Goal: Information Seeking & Learning: Learn about a topic

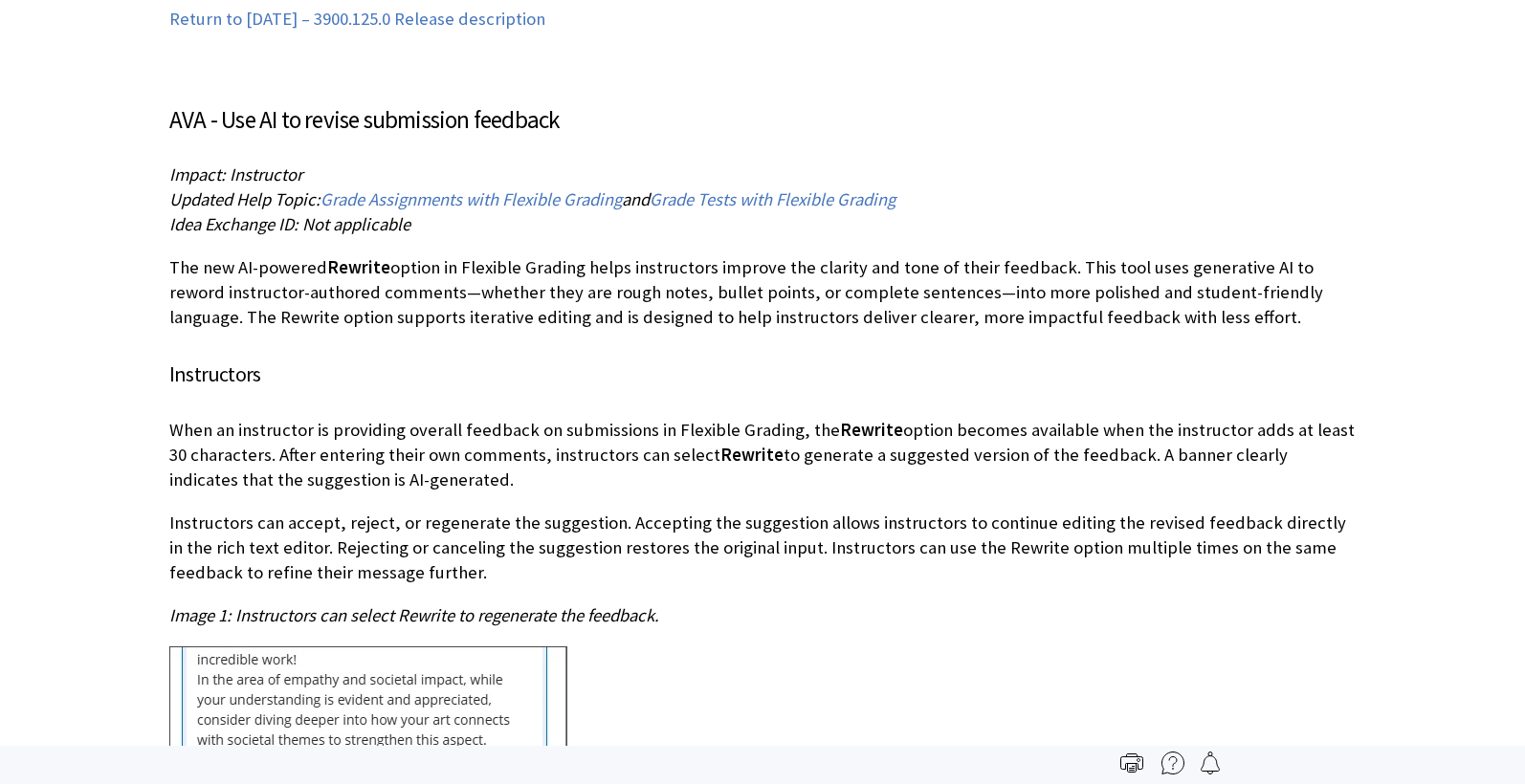
scroll to position [2094, 0]
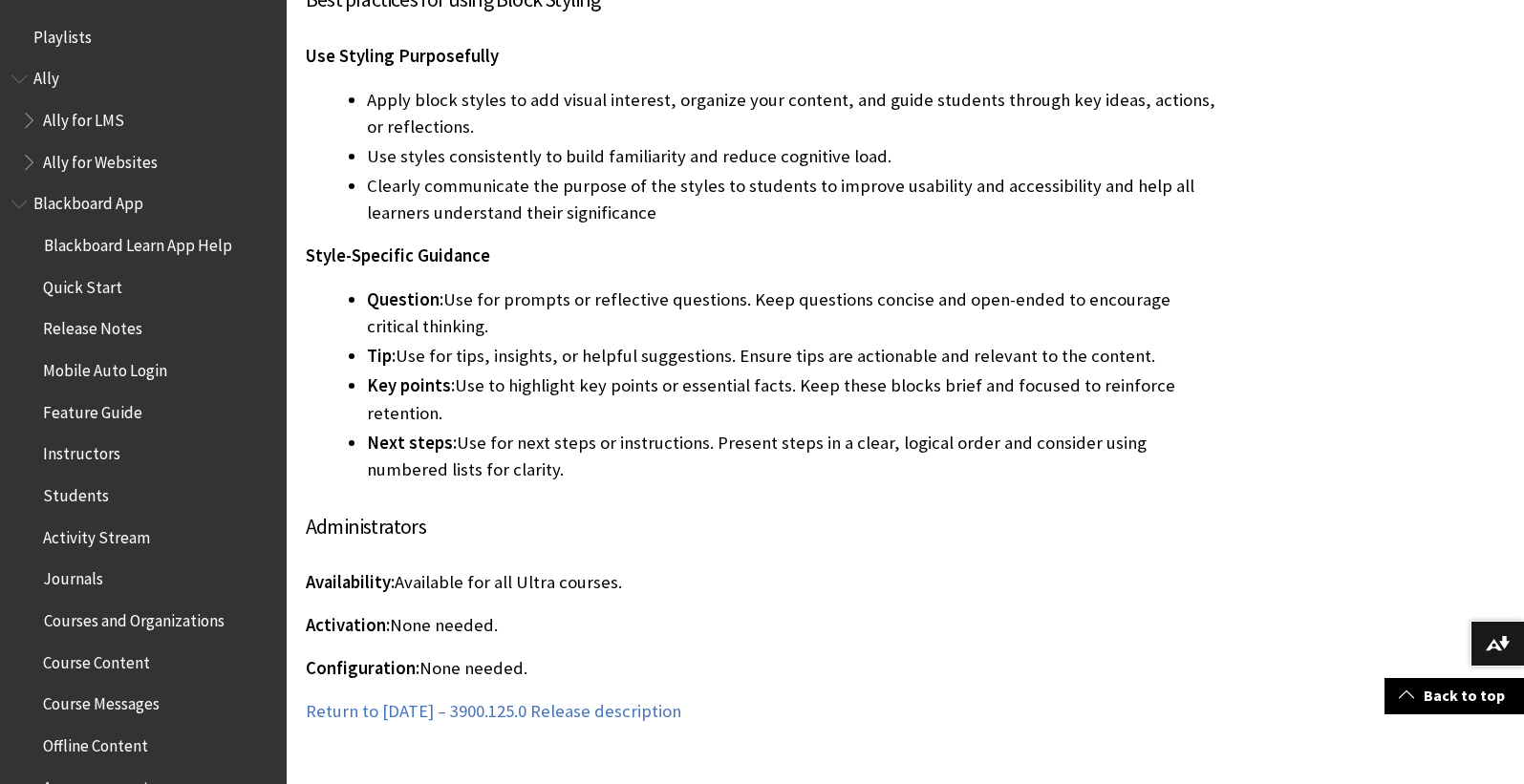
scroll to position [1350, 0]
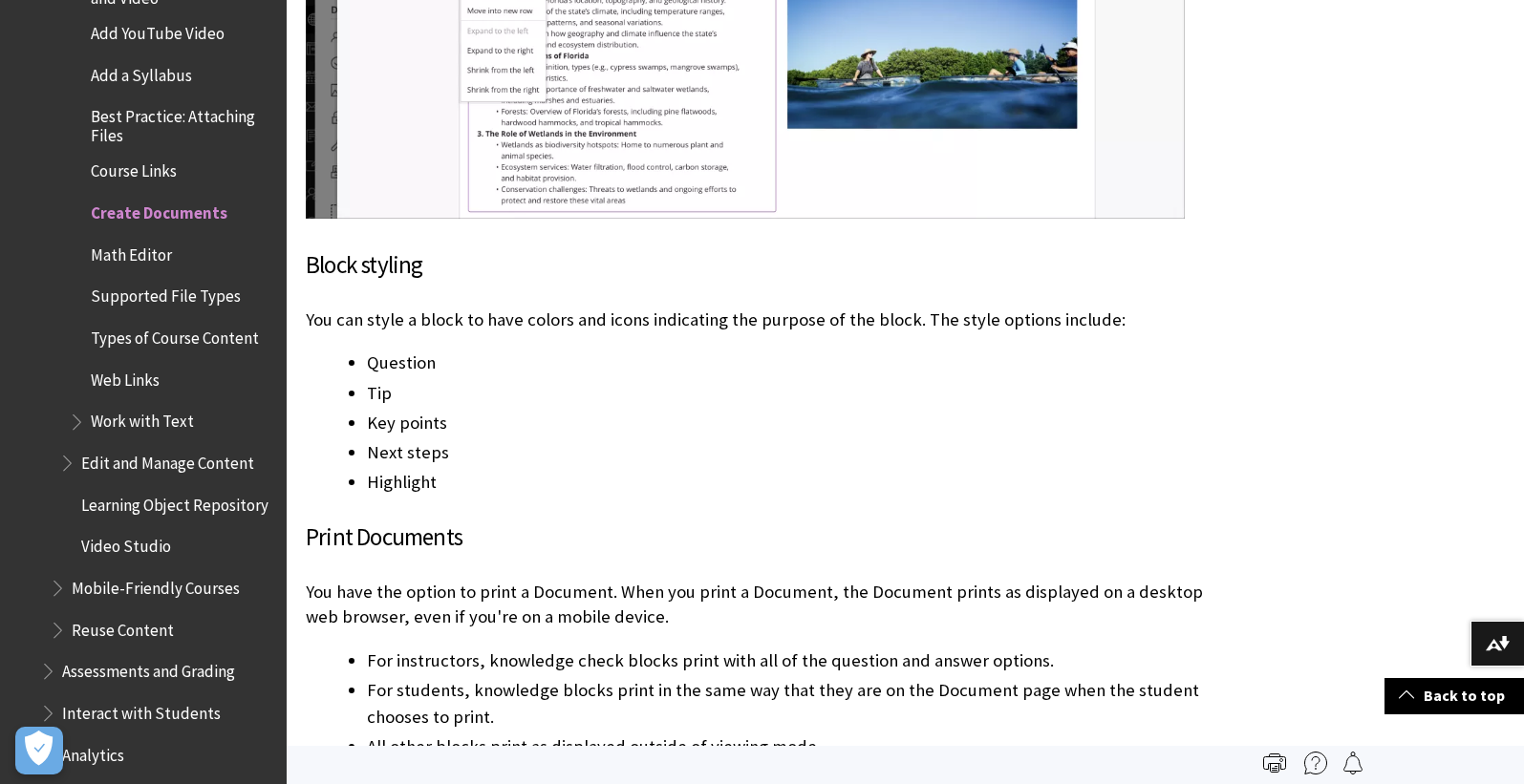
scroll to position [6120, 0]
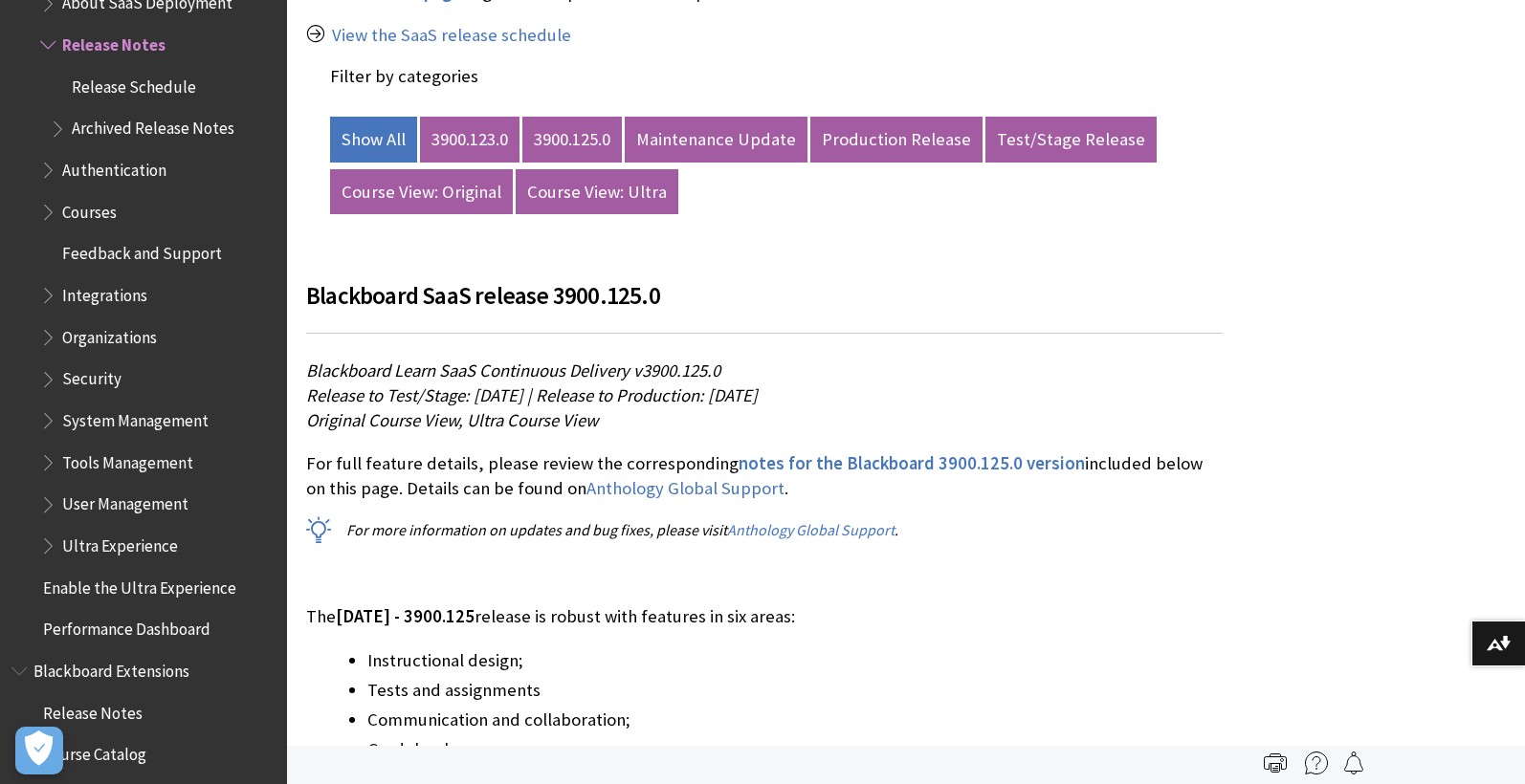
scroll to position [550, 0]
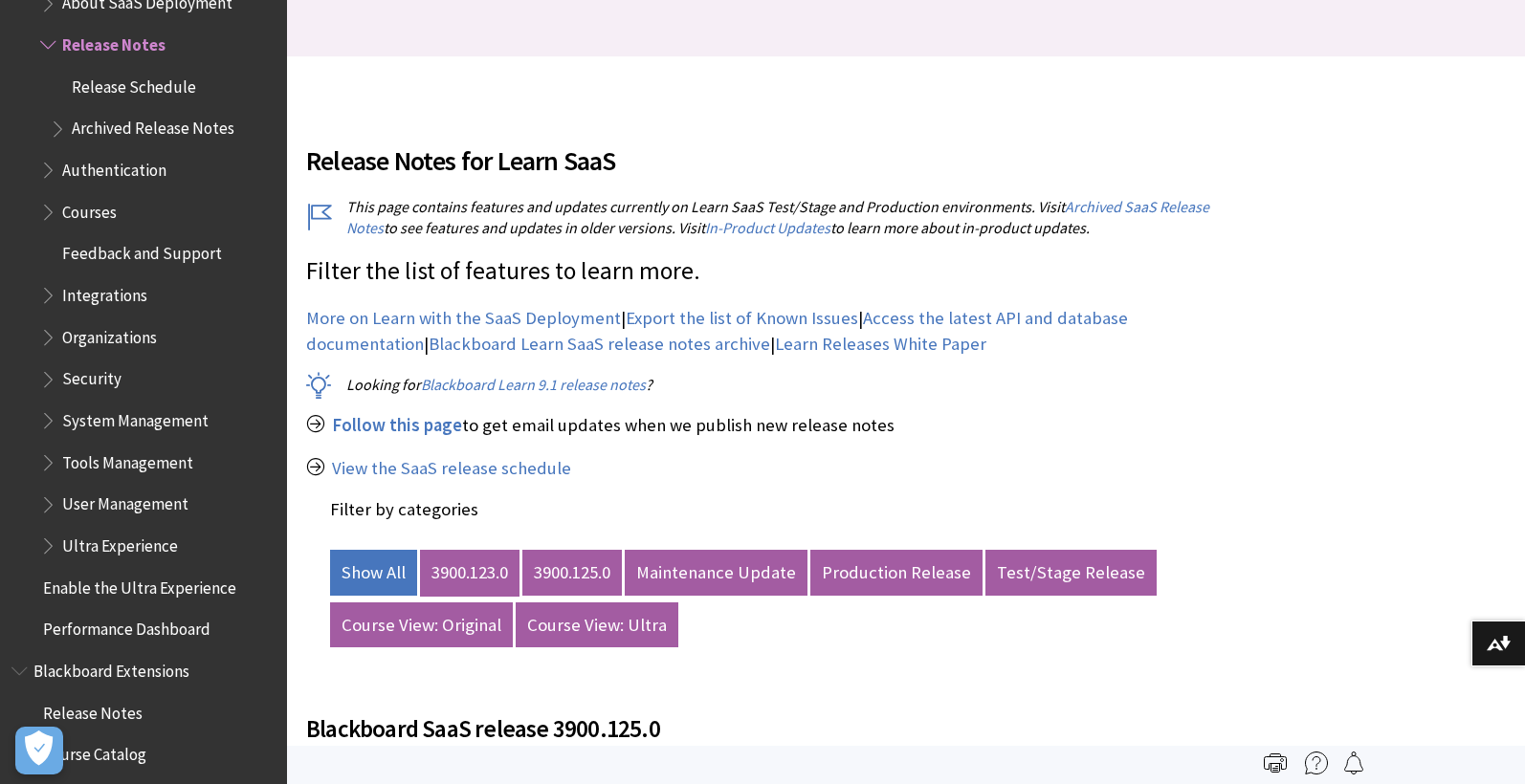
click at [468, 576] on link "3900.123.0" at bounding box center [470, 572] width 100 height 45
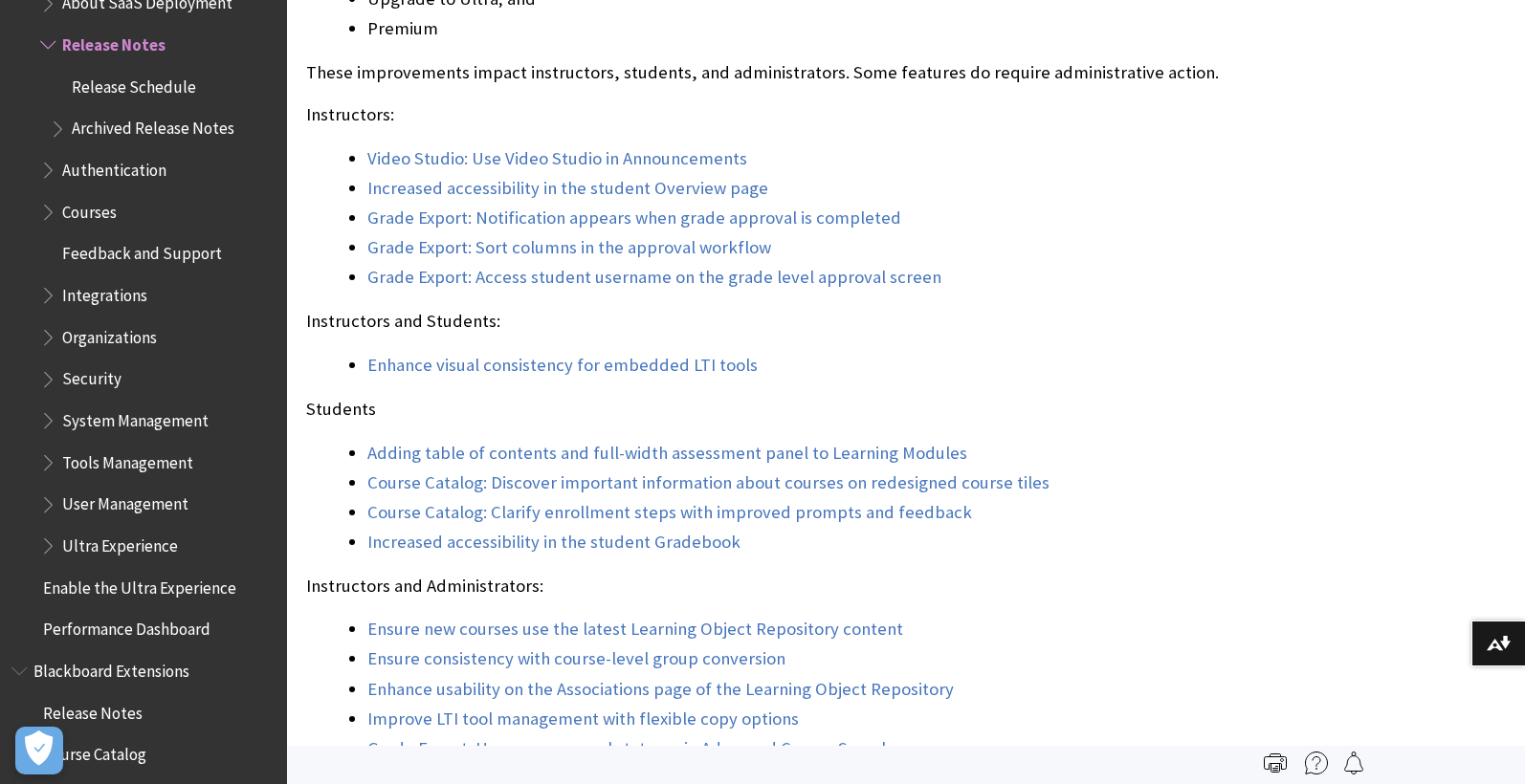
scroll to position [1805, 0]
click at [154, 126] on span "Archived Release Notes" at bounding box center [153, 126] width 163 height 26
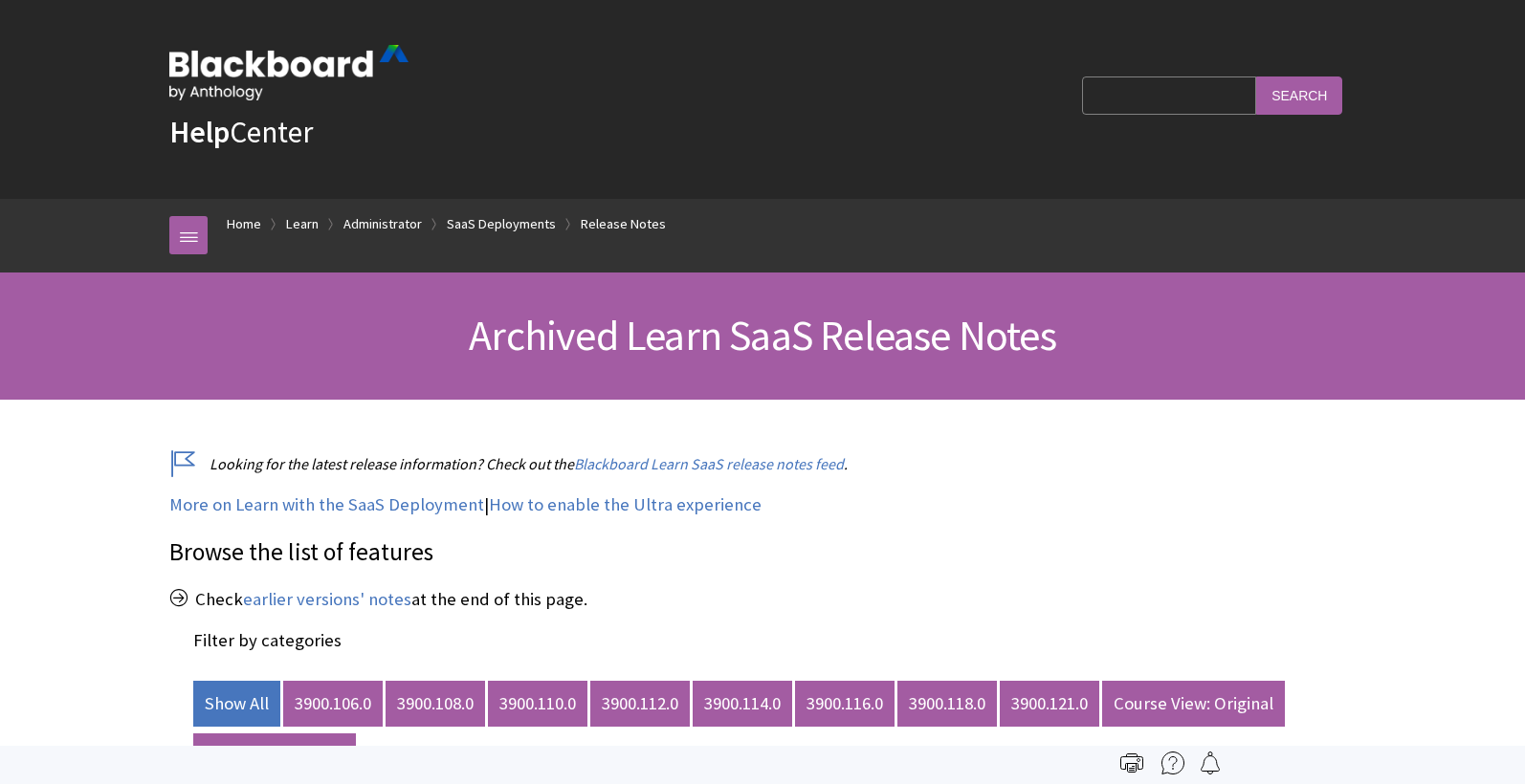
scroll to position [2178, 0]
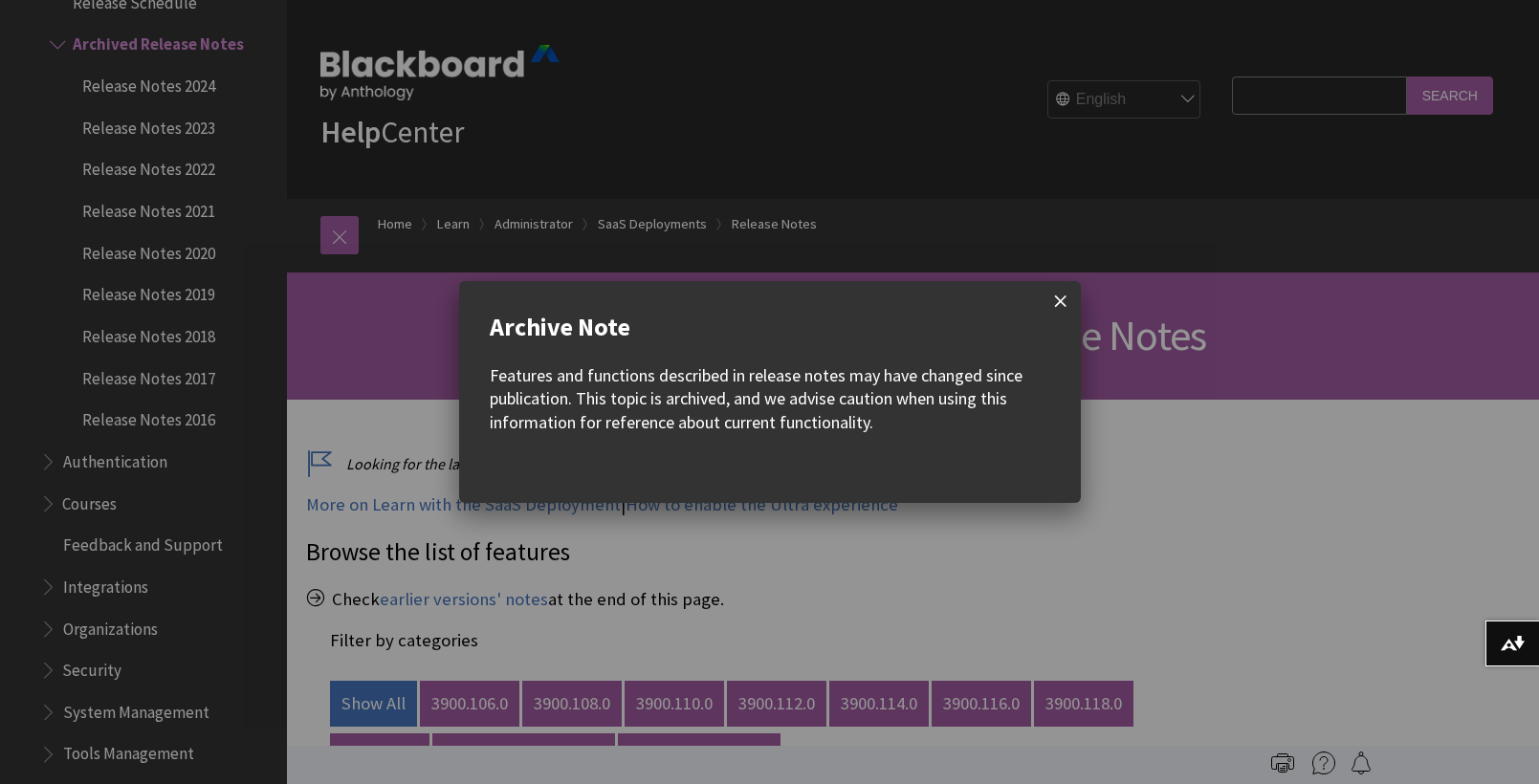
click at [1065, 301] on span at bounding box center [1061, 302] width 41 height 41
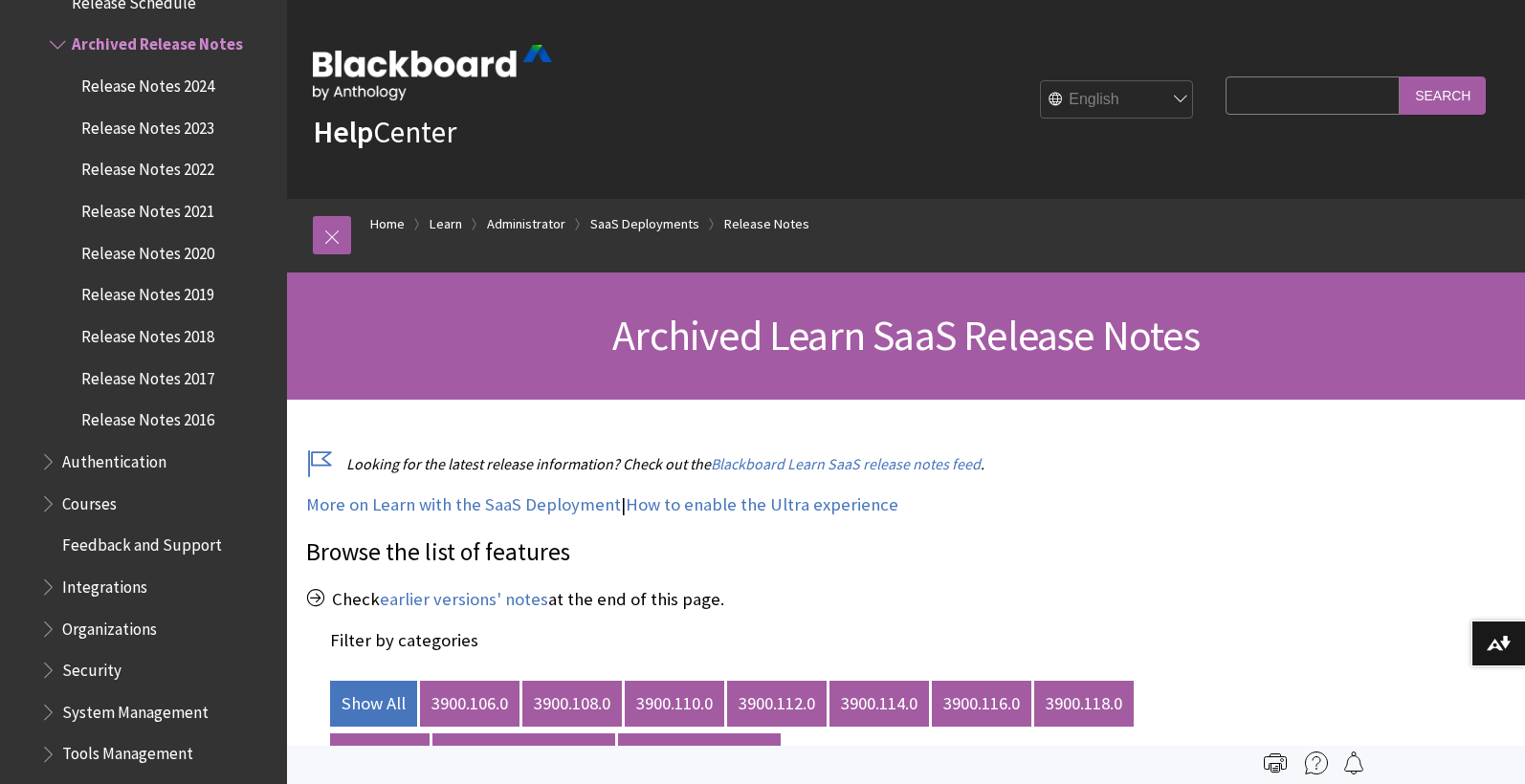
scroll to position [1362, 0]
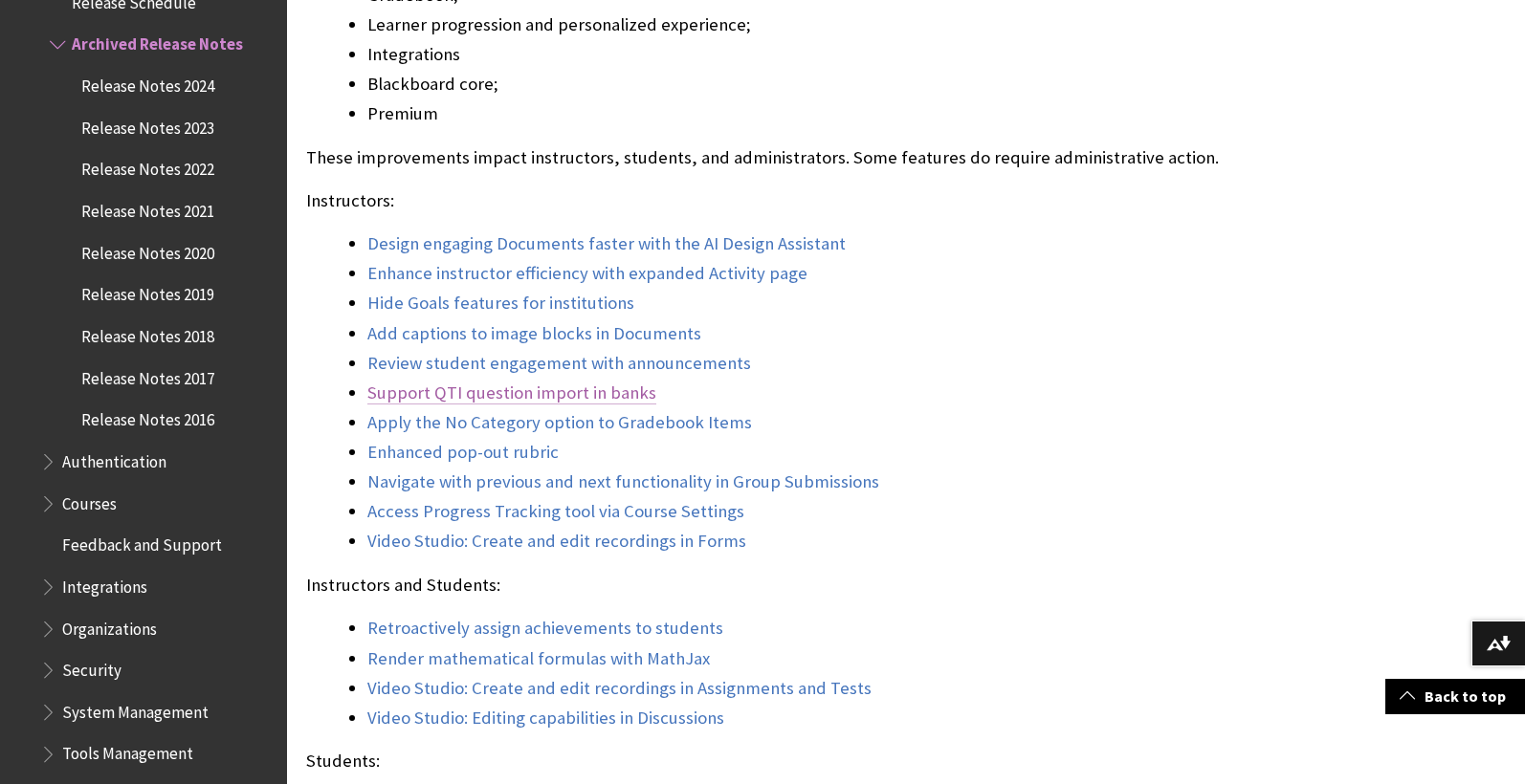
click at [385, 388] on link "Support QTI question import in banks" at bounding box center [512, 393] width 289 height 23
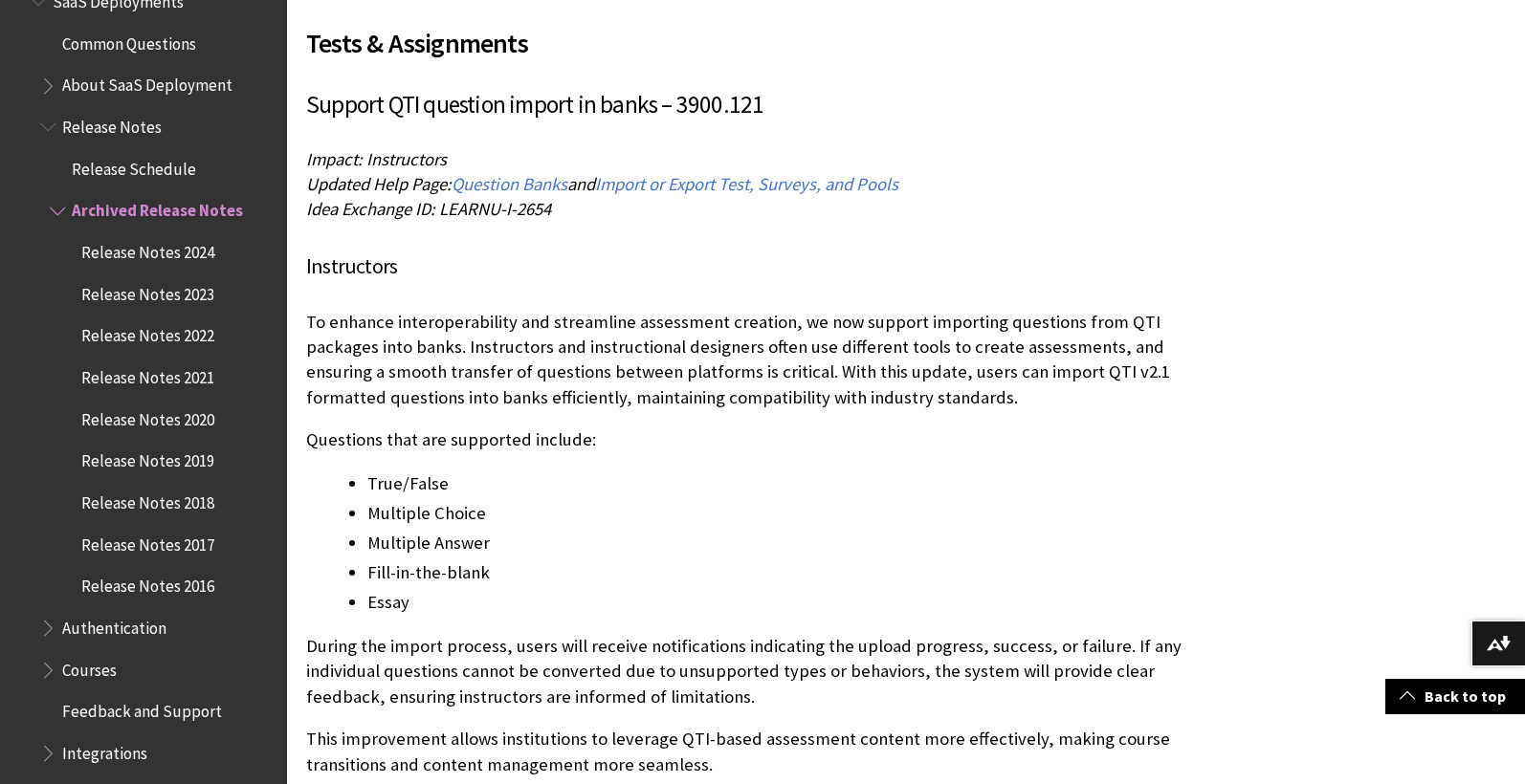
scroll to position [2009, 0]
click at [118, 131] on span "Release Notes" at bounding box center [111, 126] width 100 height 26
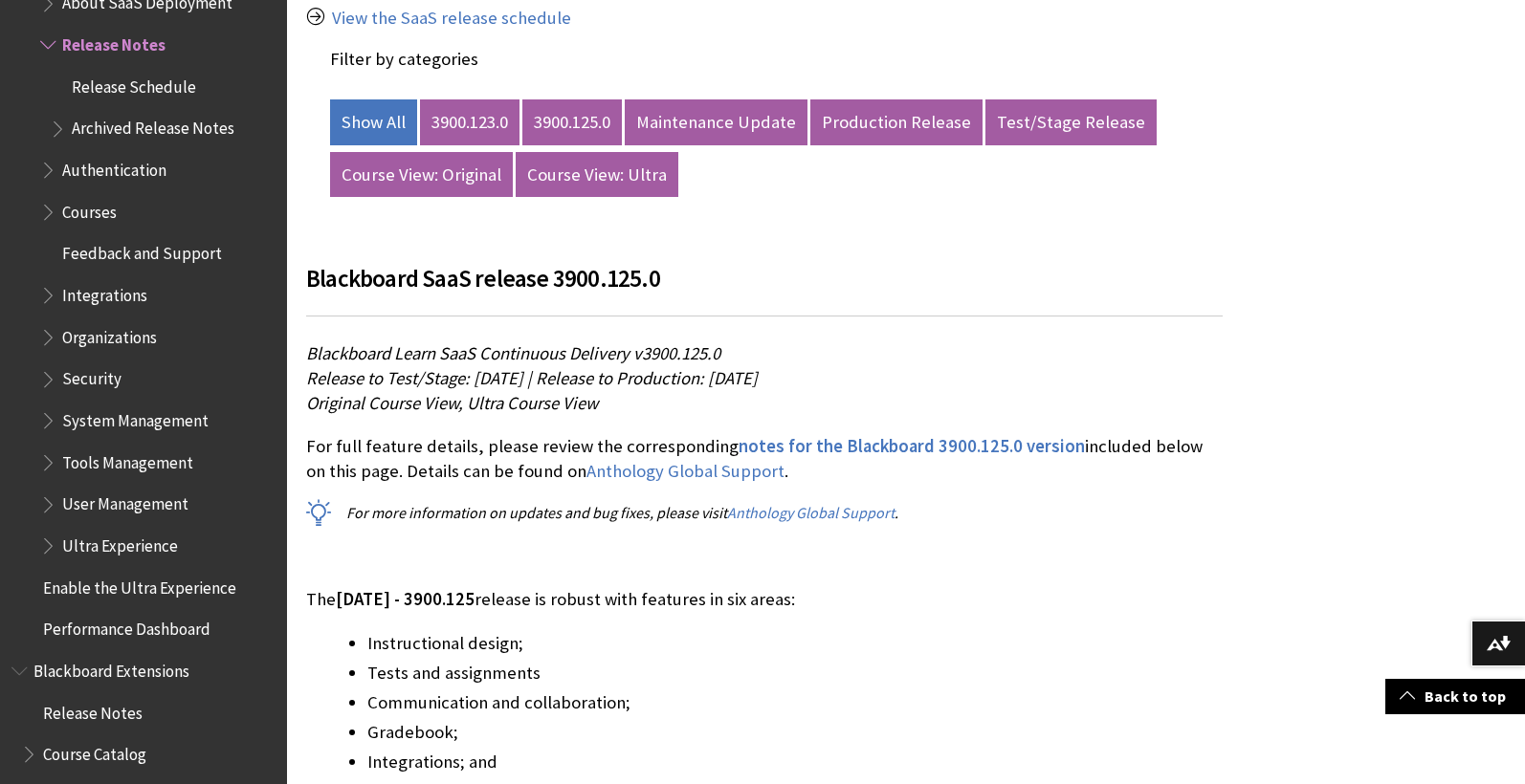
scroll to position [1101, 0]
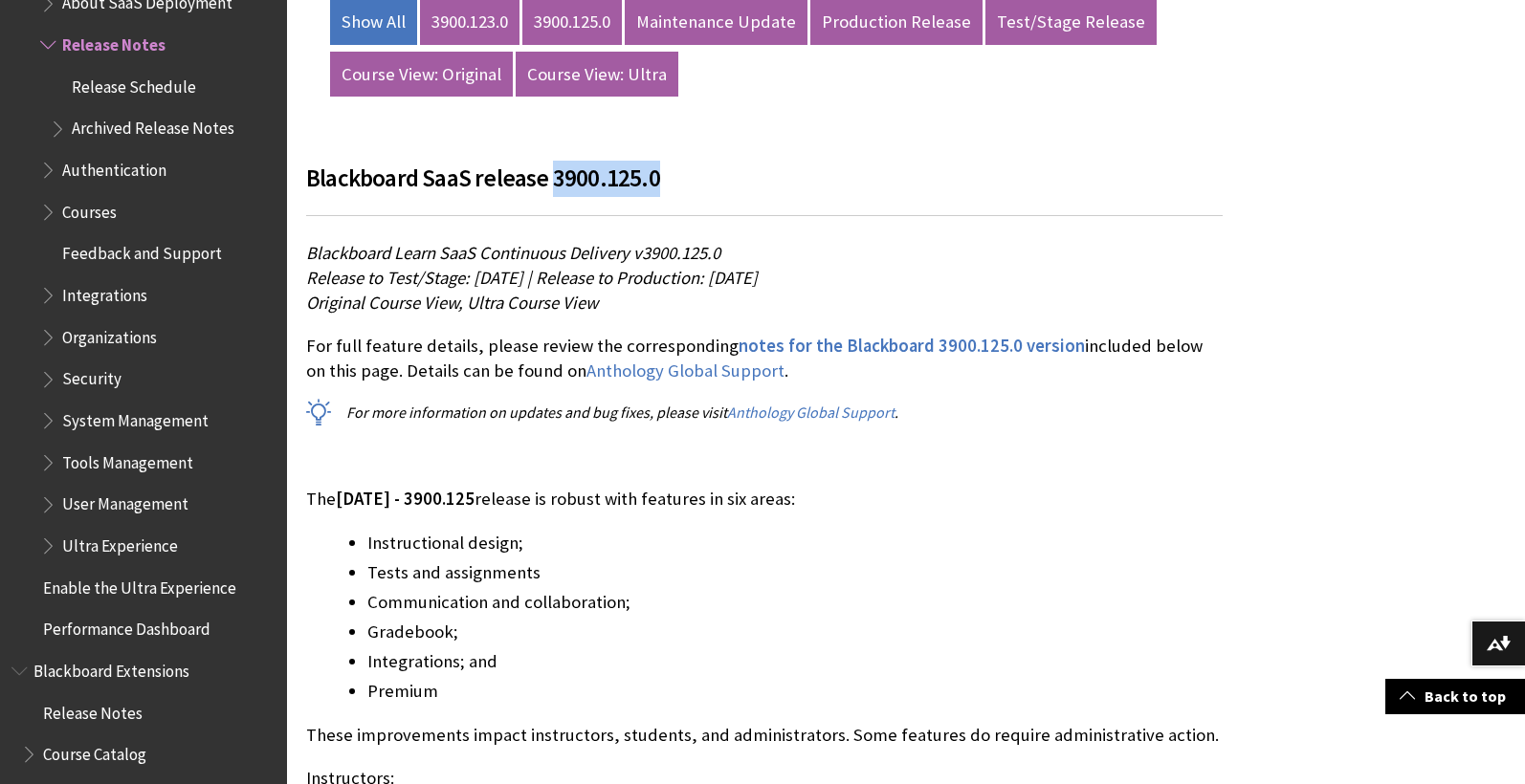
drag, startPoint x: 655, startPoint y: 176, endPoint x: 549, endPoint y: 180, distance: 106.1
click at [549, 180] on h3 "Blackboard SaaS release 3900.125.0" at bounding box center [764, 189] width 917 height 56
copy span "3900.125.0"
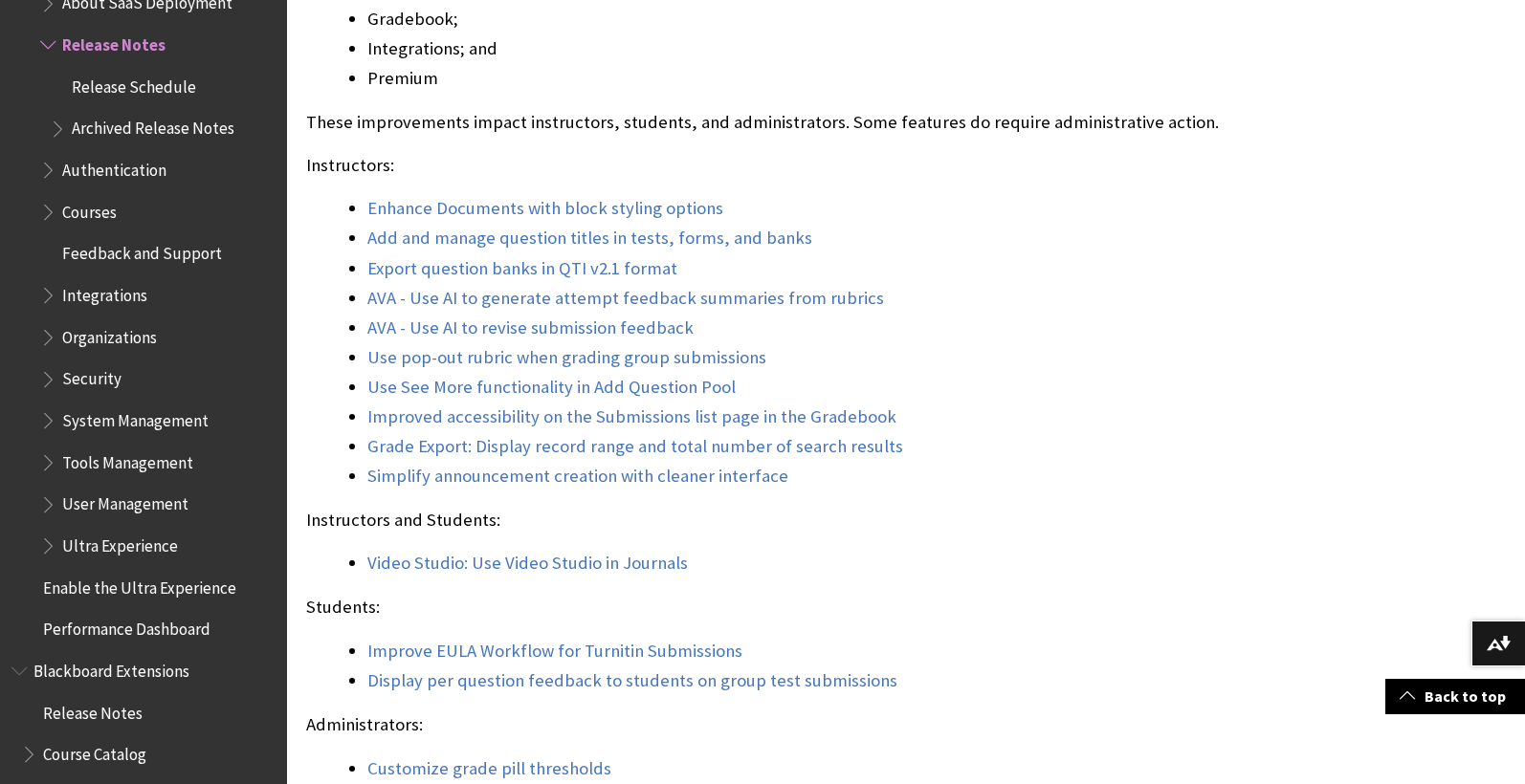
scroll to position [1734, 0]
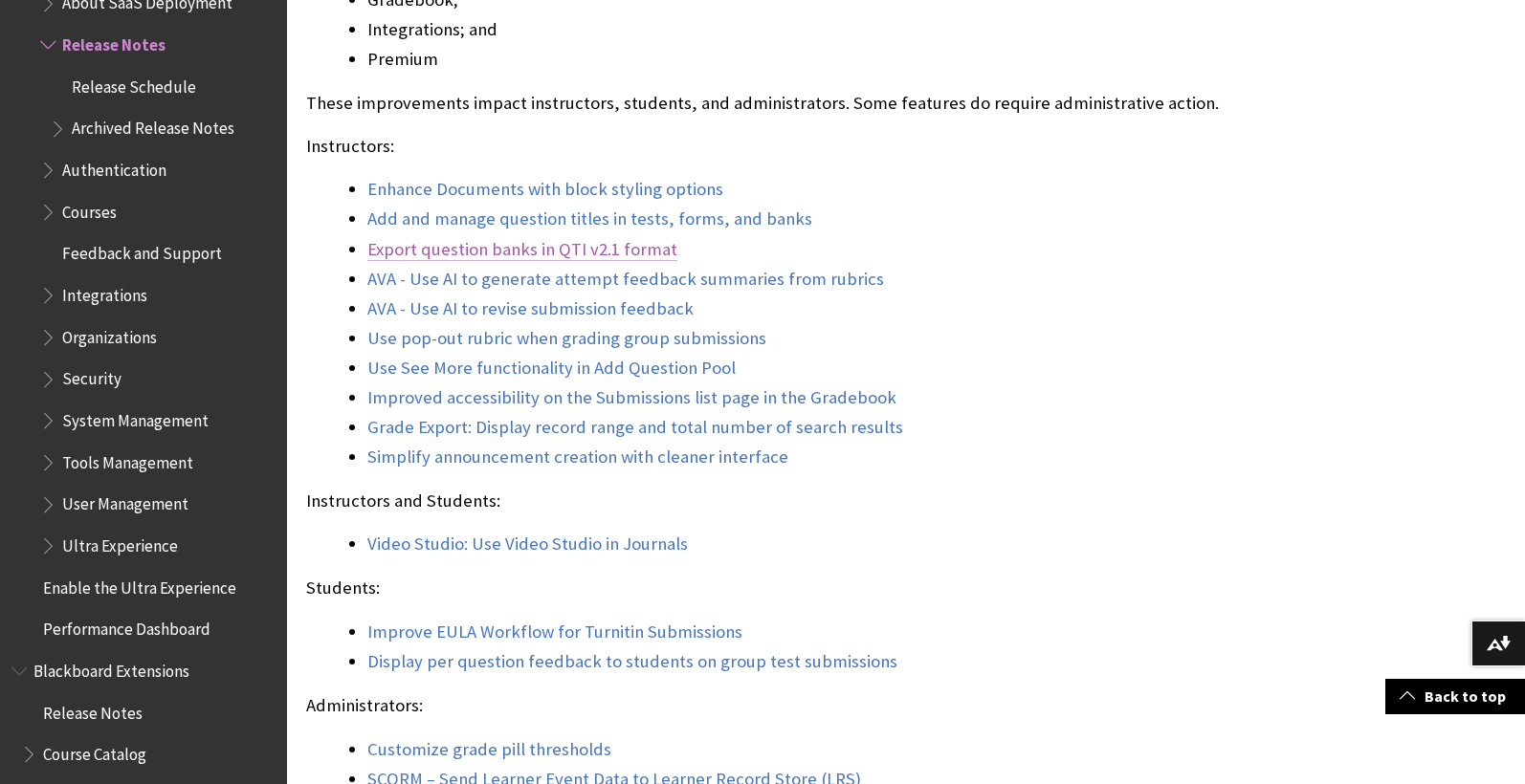
click at [491, 250] on link "Export question banks in QTI v2.1 format" at bounding box center [523, 250] width 310 height 23
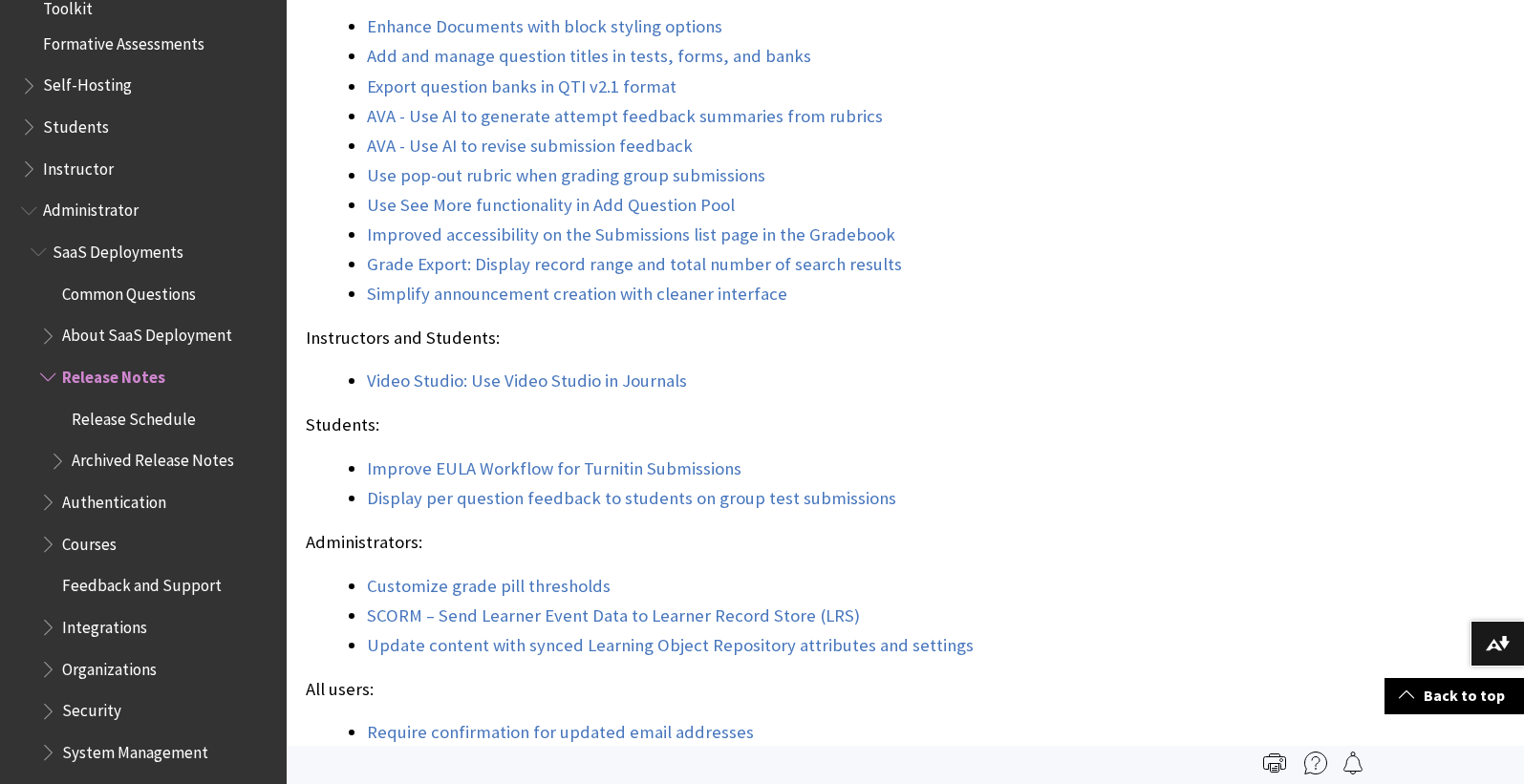
scroll to position [1890, 0]
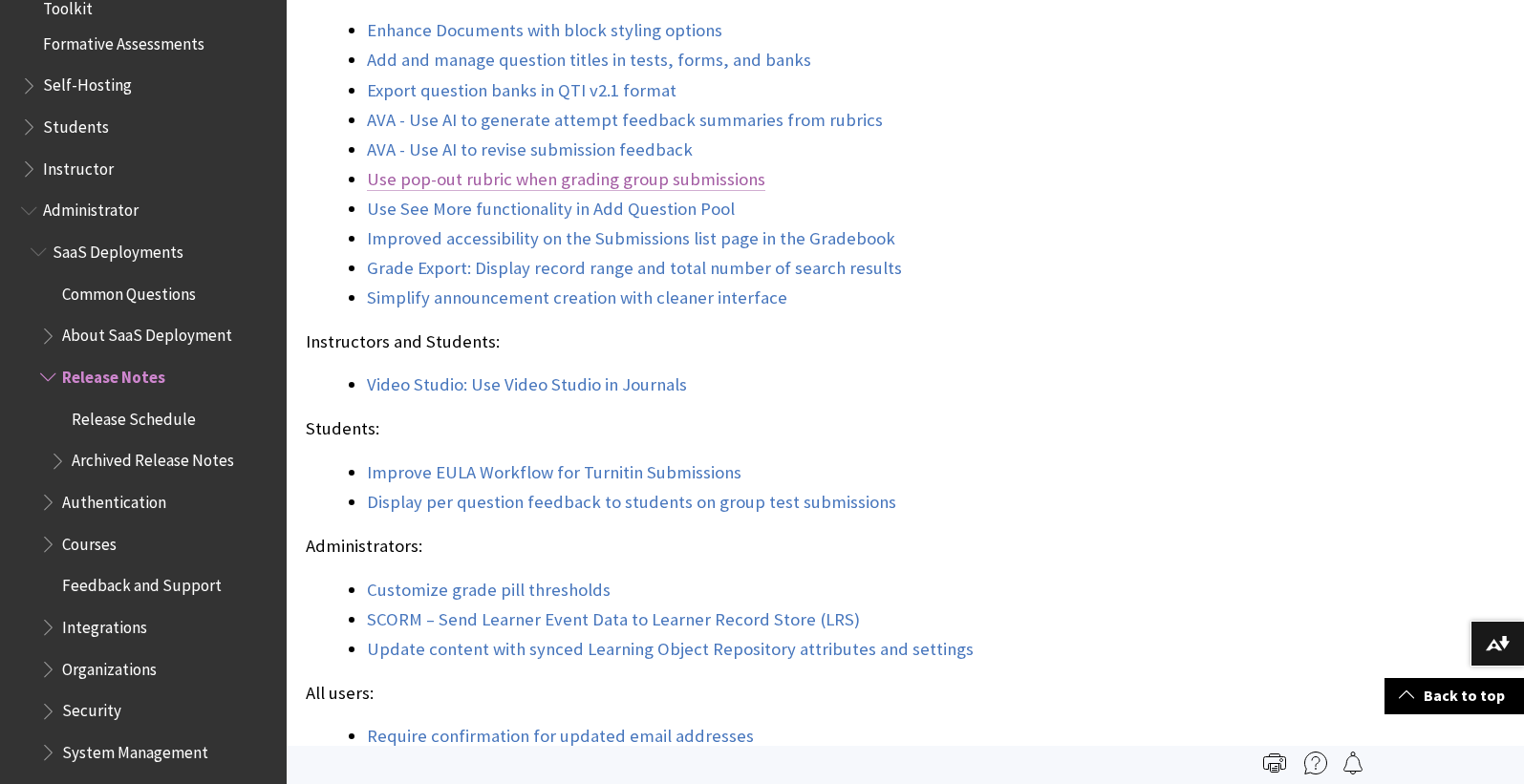
click at [664, 180] on link "Use pop-out rubric when grading group submissions" at bounding box center [567, 180] width 398 height 23
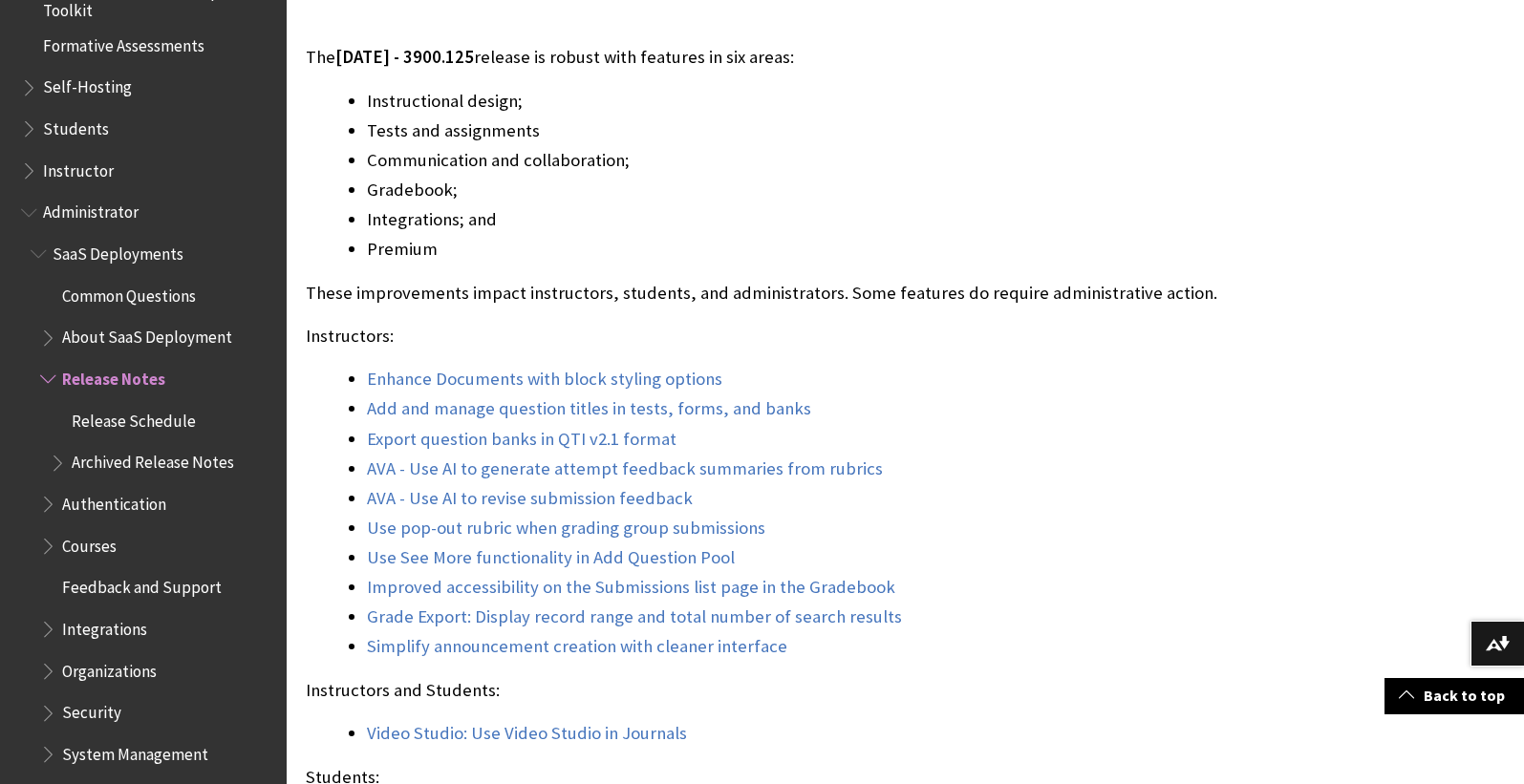
scroll to position [1561, 0]
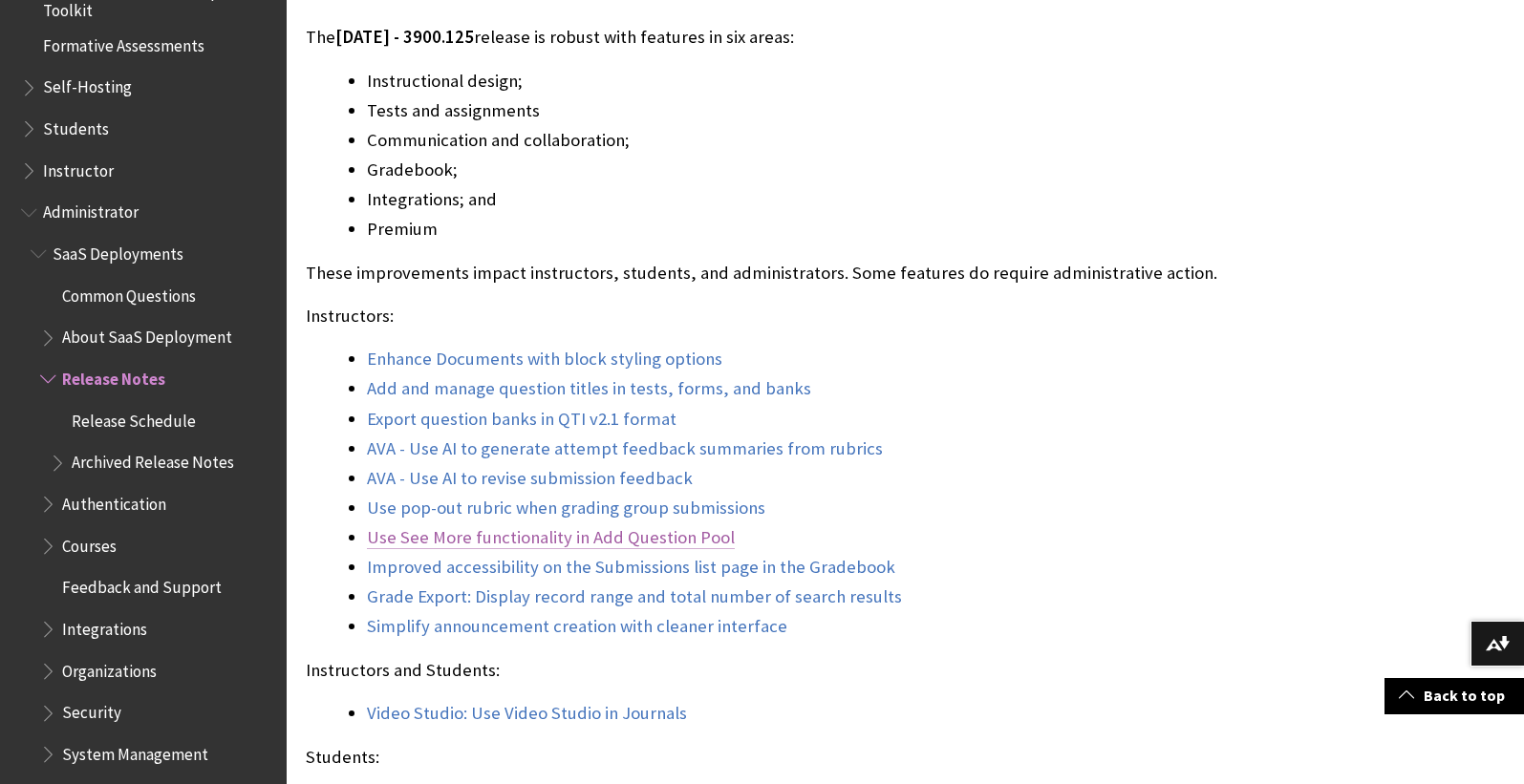
click at [677, 536] on link "Use See More functionality in Add Question Pool" at bounding box center [551, 538] width 368 height 23
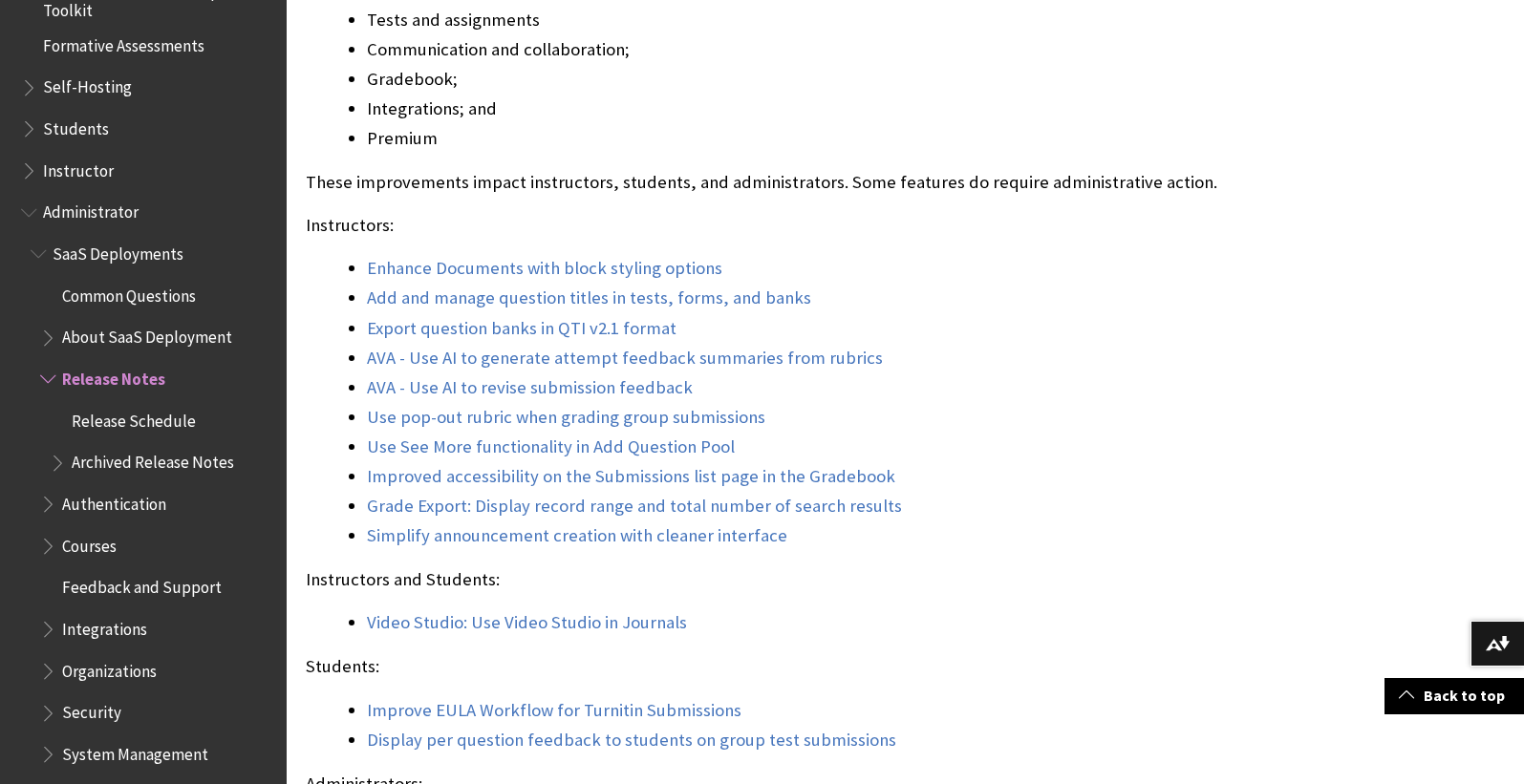
scroll to position [1688, 0]
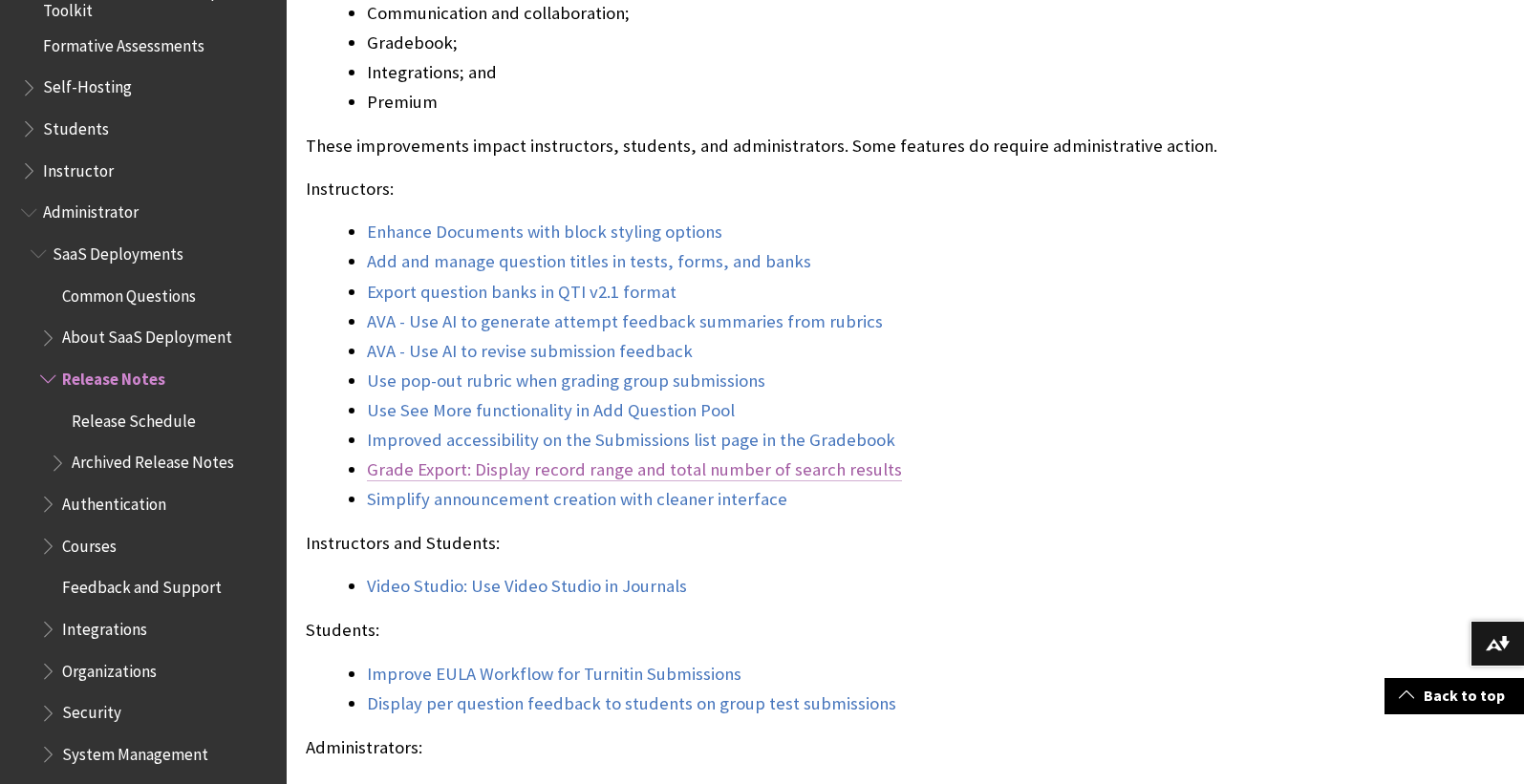
click at [507, 473] on link "Grade Export: Display record range and total number of search results" at bounding box center [634, 470] width 535 height 23
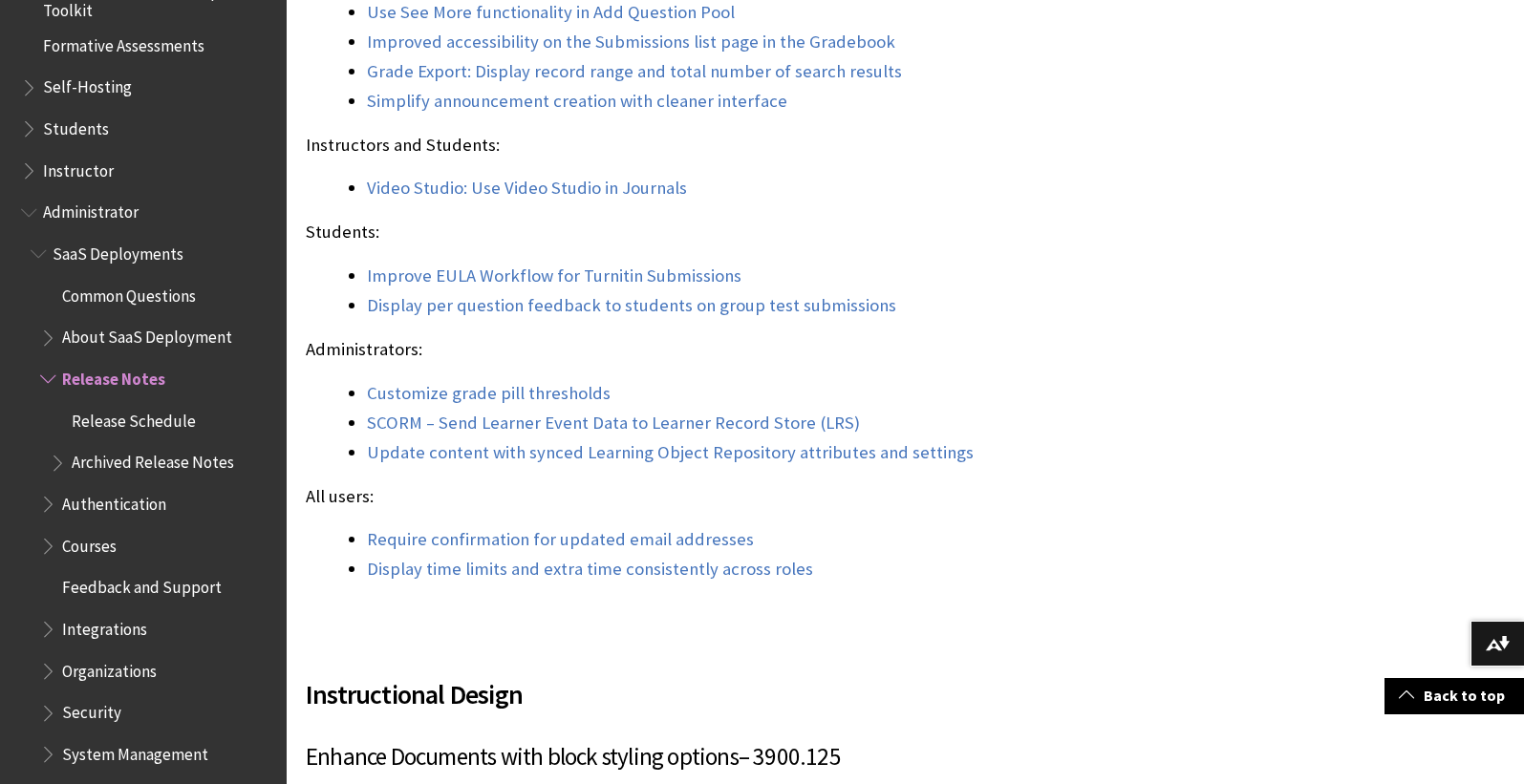
scroll to position [2092, 0]
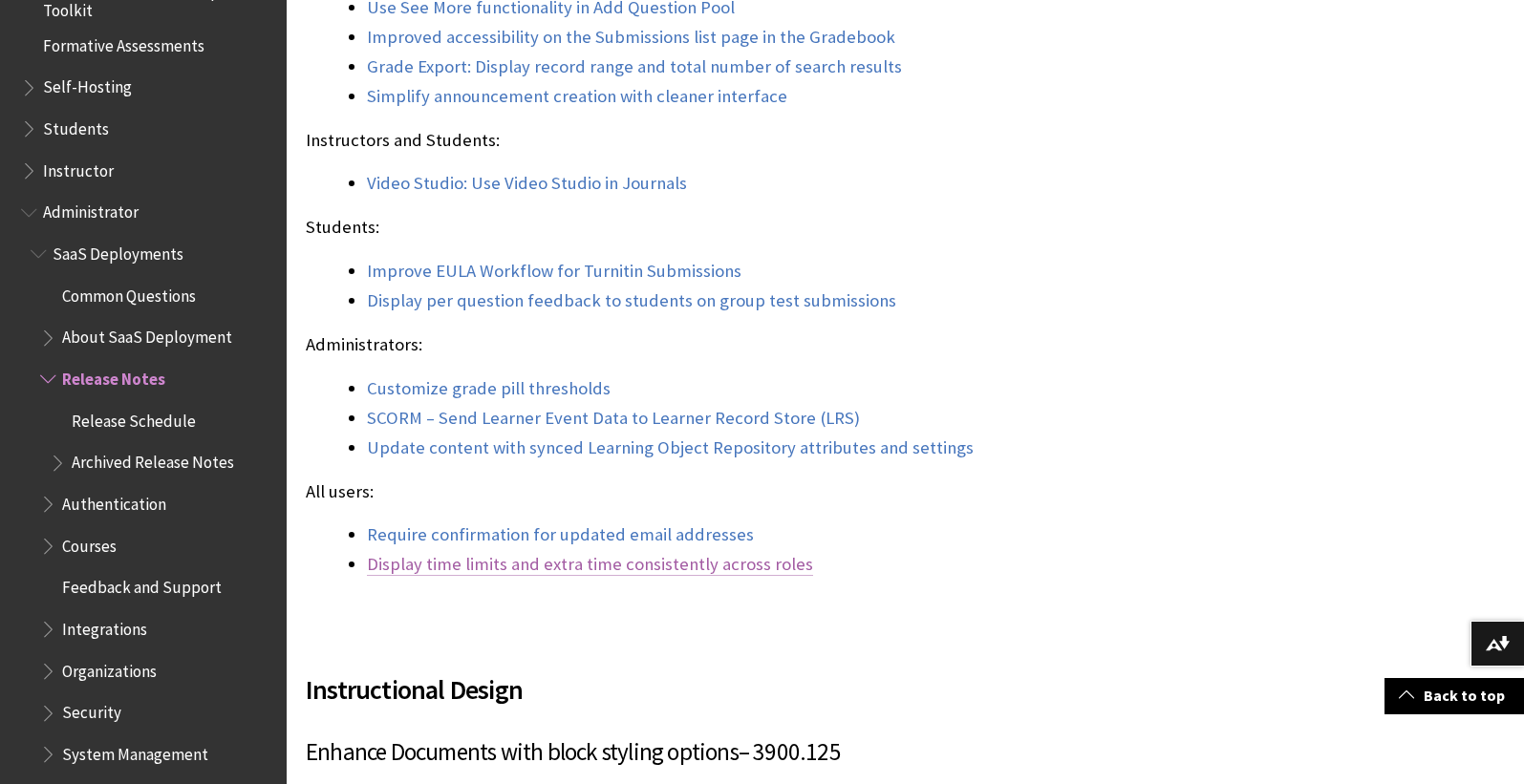
click at [668, 566] on link "Display time limits and extra time consistently across roles" at bounding box center [591, 565] width 447 height 23
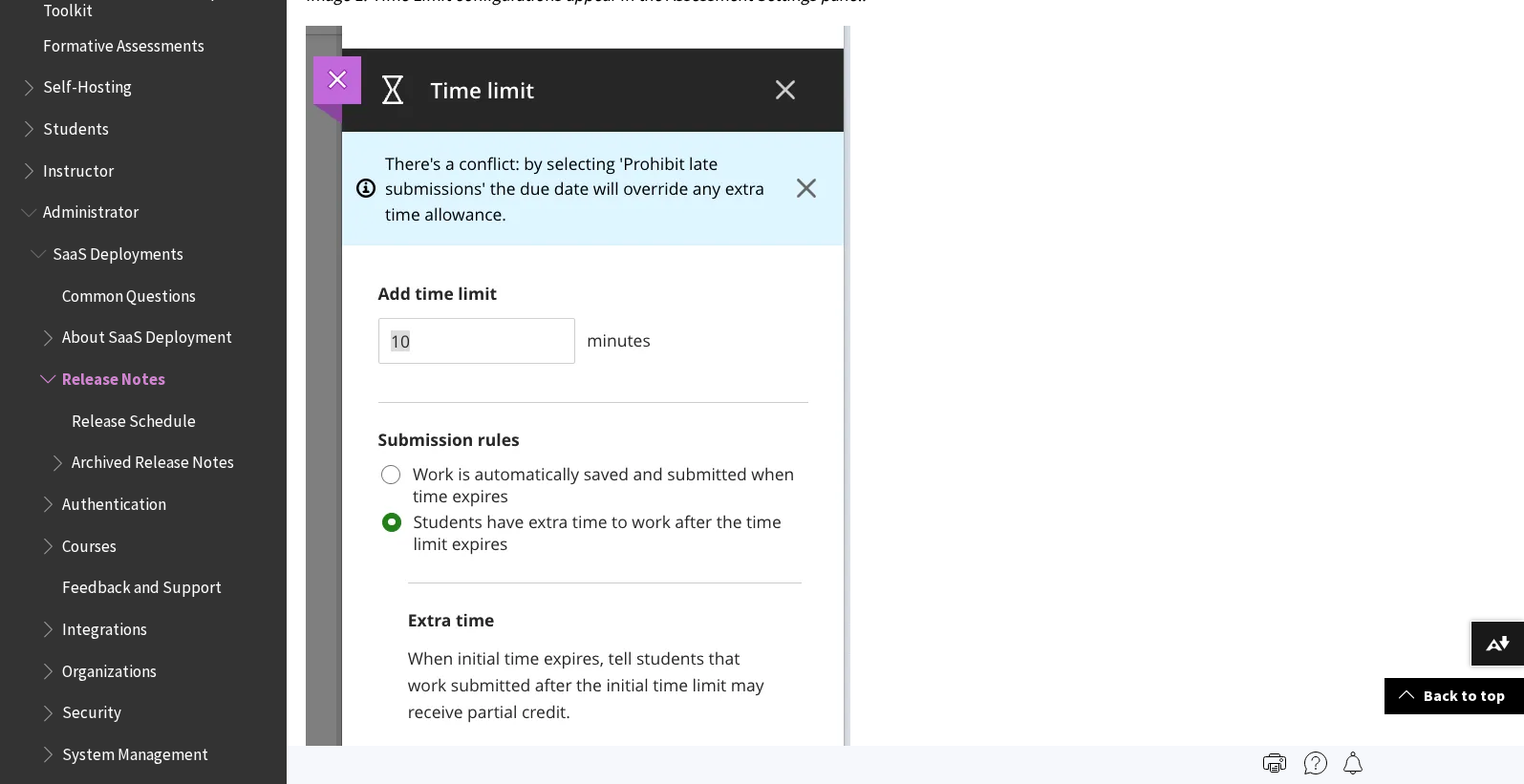
scroll to position [7975, 0]
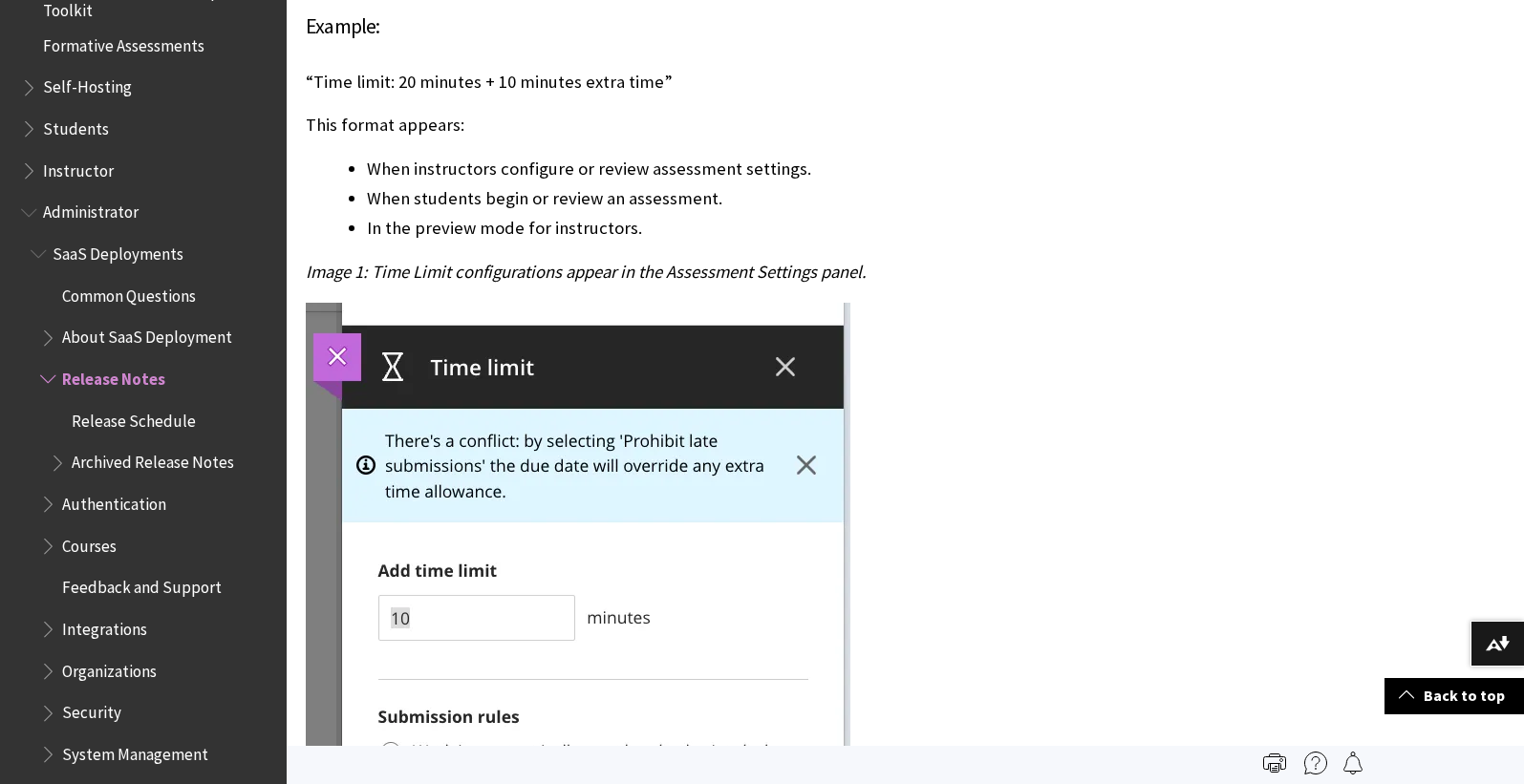
click at [984, 204] on li "When students begin or review an assessment." at bounding box center [795, 199] width 856 height 27
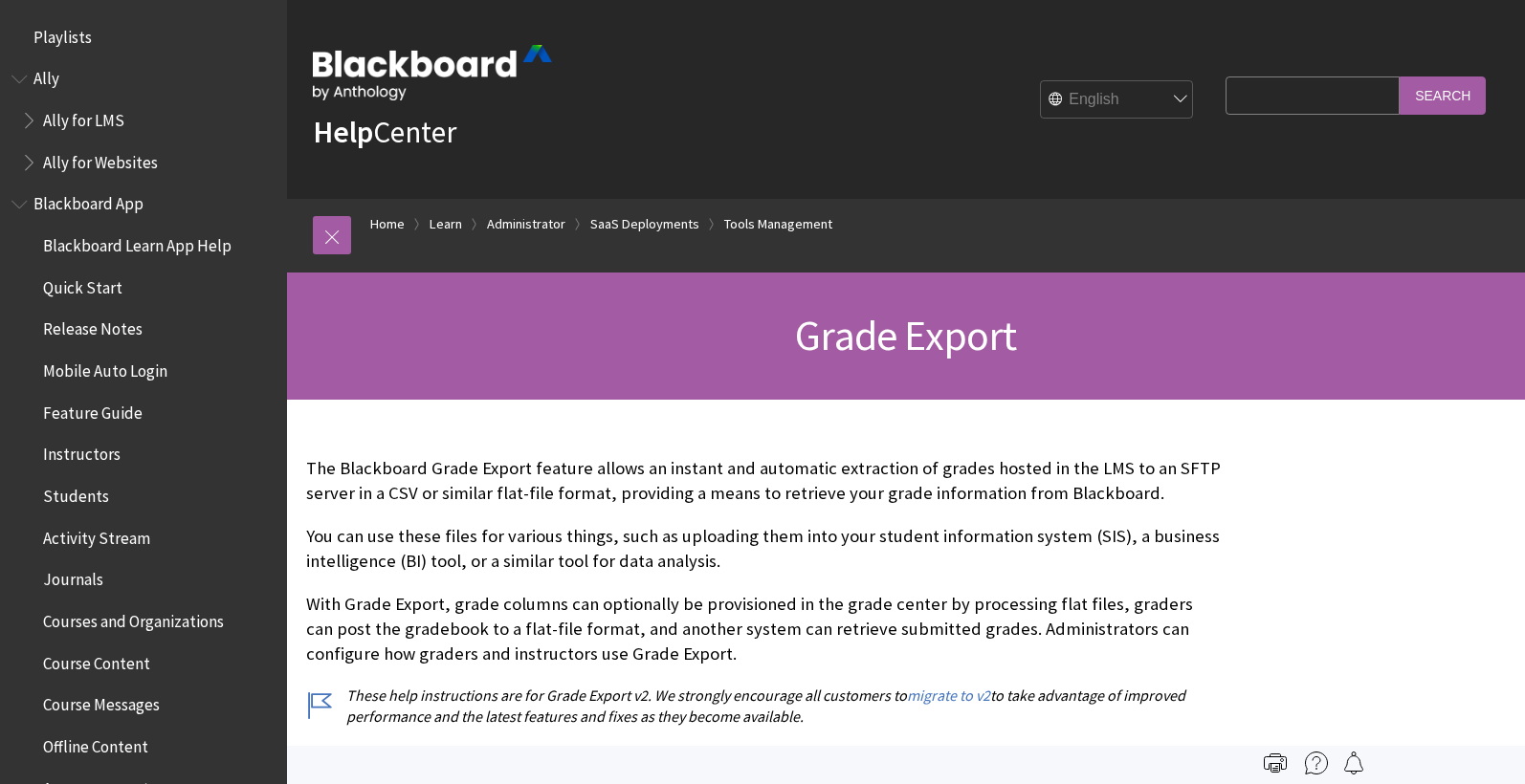
scroll to position [3690, 0]
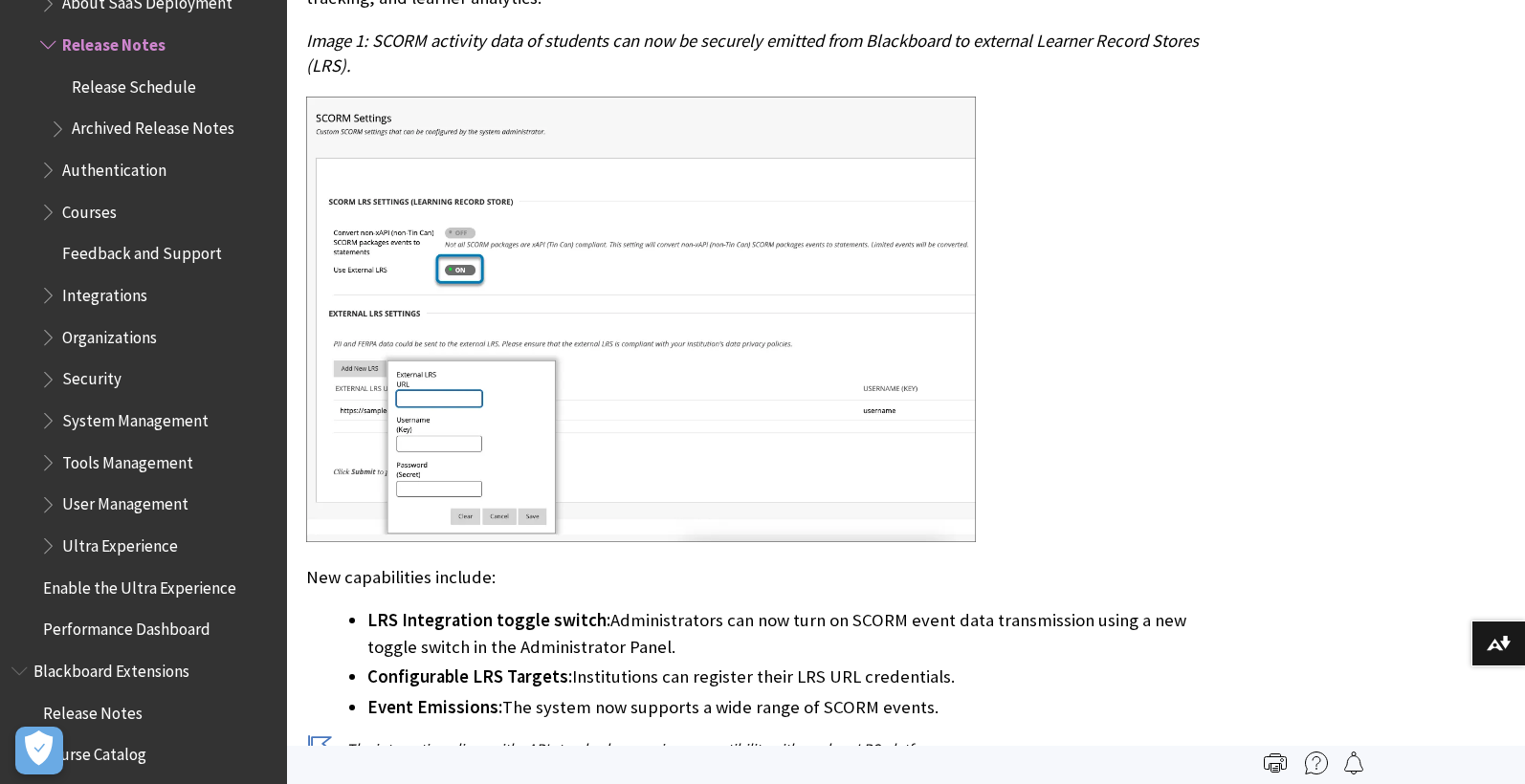
scroll to position [19095, 0]
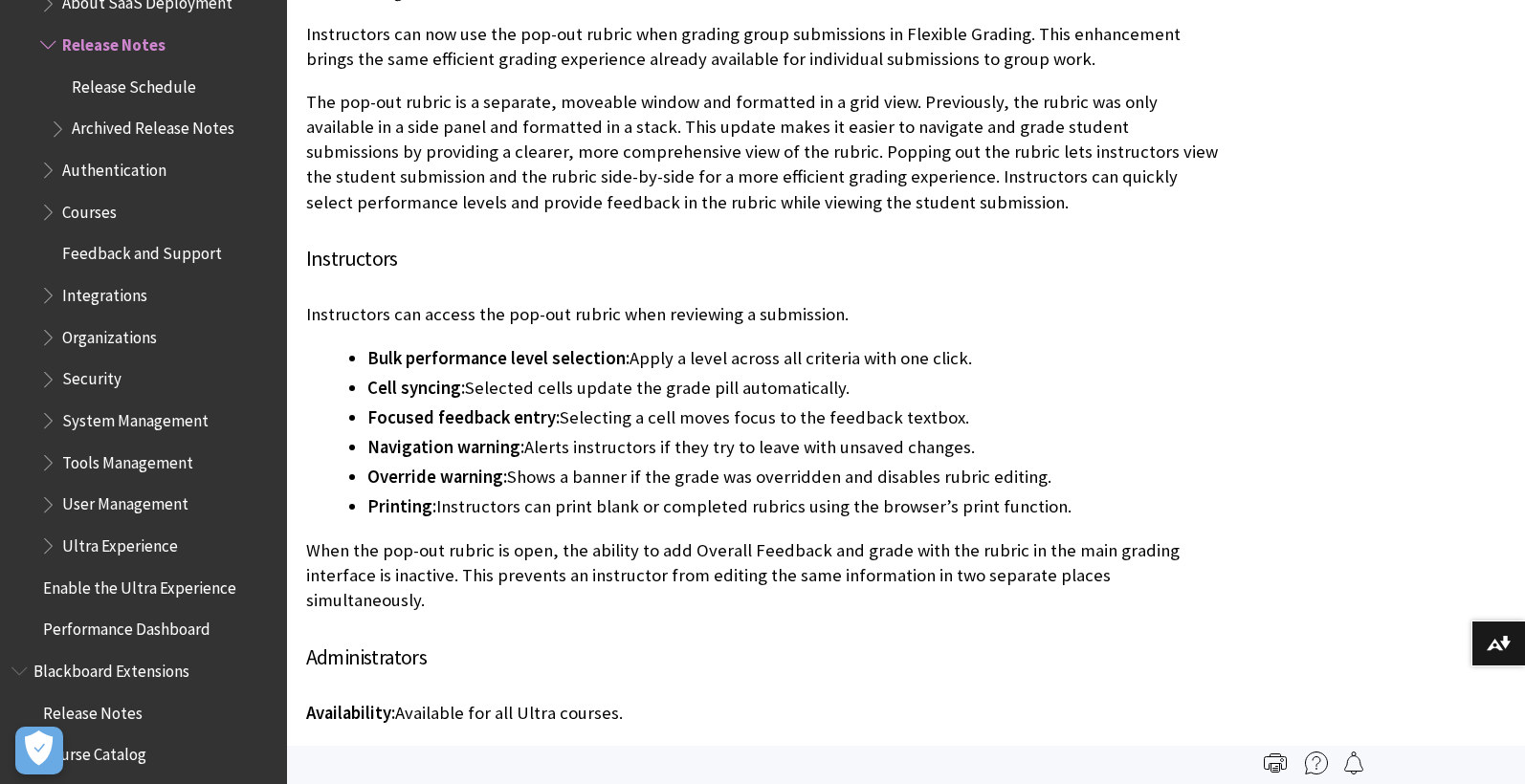
scroll to position [11942, 0]
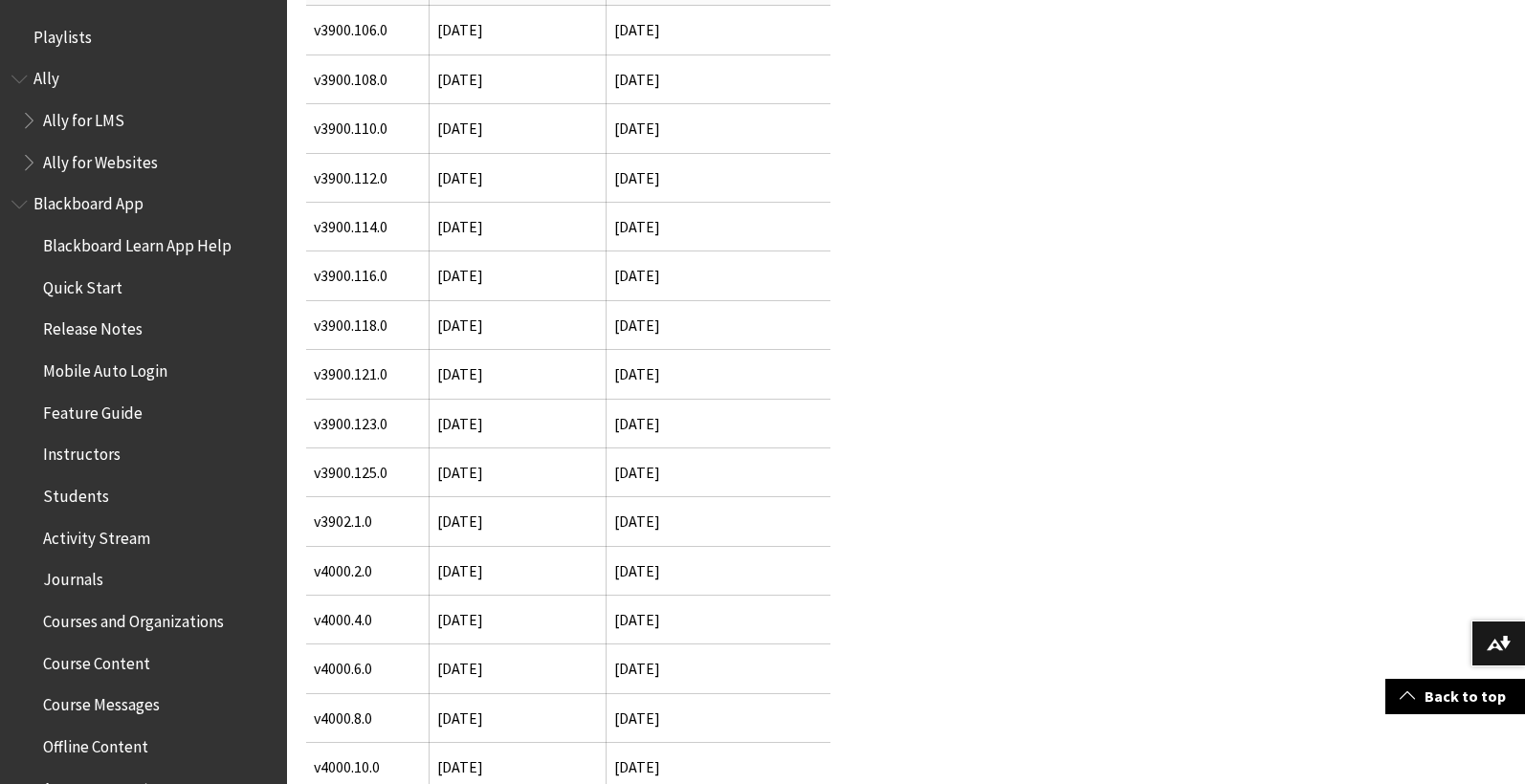
scroll to position [2135, 0]
